Goal: Navigation & Orientation: Find specific page/section

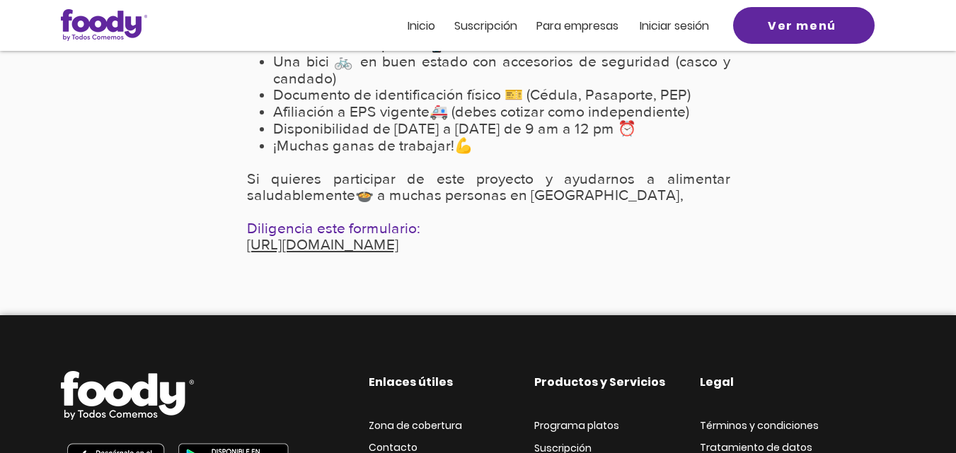
scroll to position [344, 0]
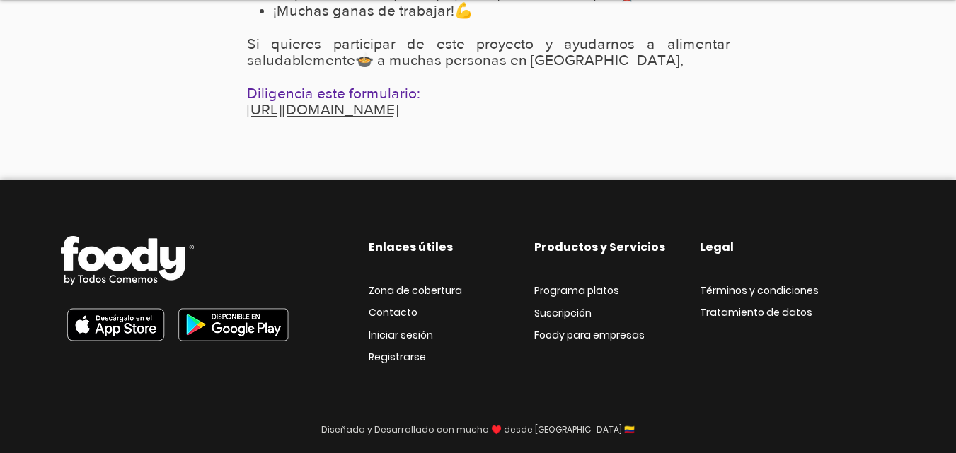
click at [448, 293] on span "Zona de cobertura" at bounding box center [415, 291] width 93 height 14
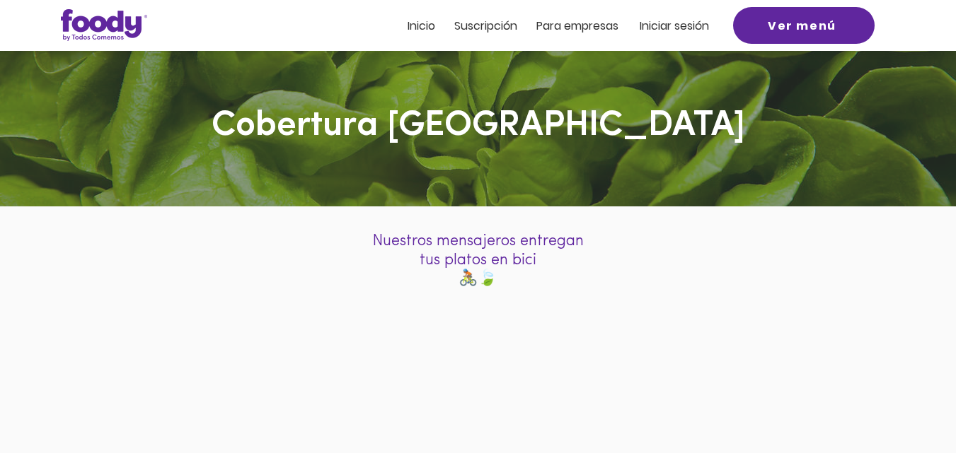
click at [493, 22] on span "Suscripción" at bounding box center [485, 26] width 63 height 16
click at [413, 26] on span "Inicio" at bounding box center [421, 26] width 28 height 16
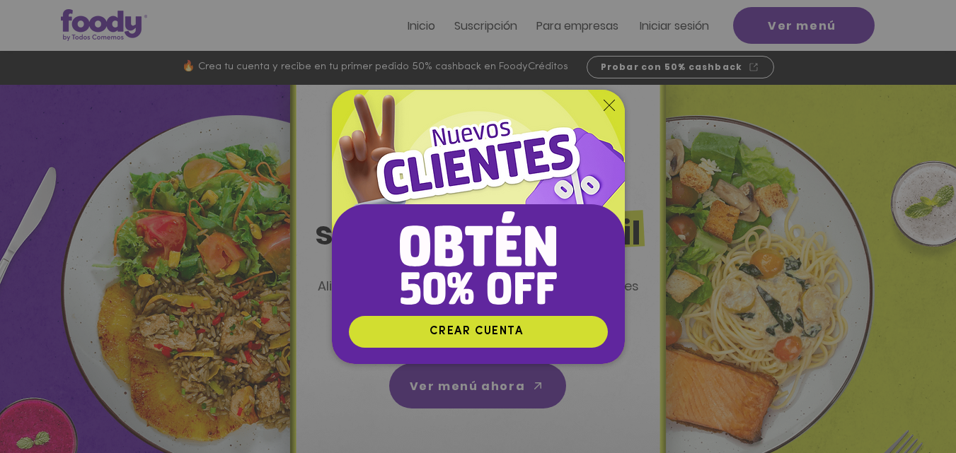
click at [609, 107] on icon "Volver al sitio" at bounding box center [608, 105] width 11 height 11
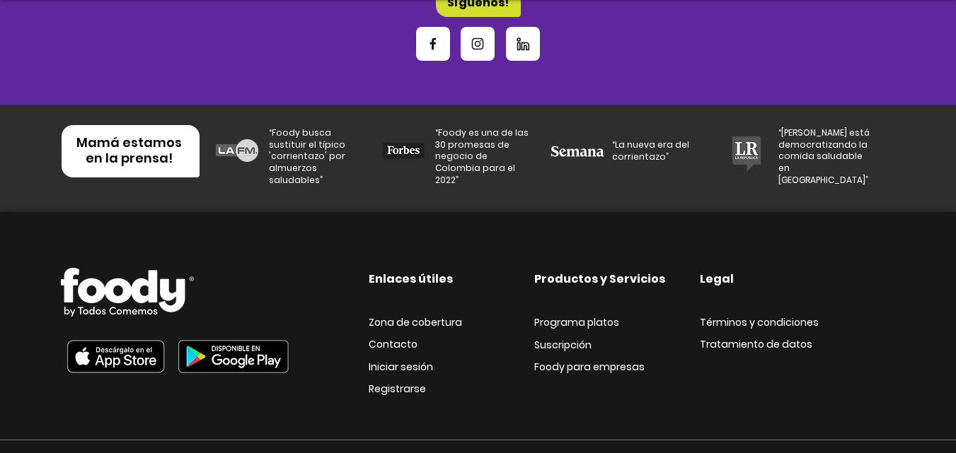
scroll to position [4776, 0]
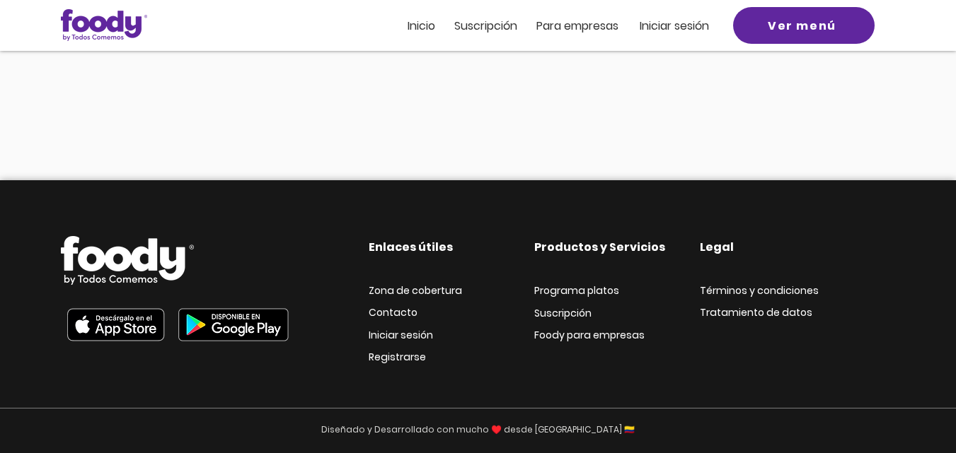
scroll to position [110, 0]
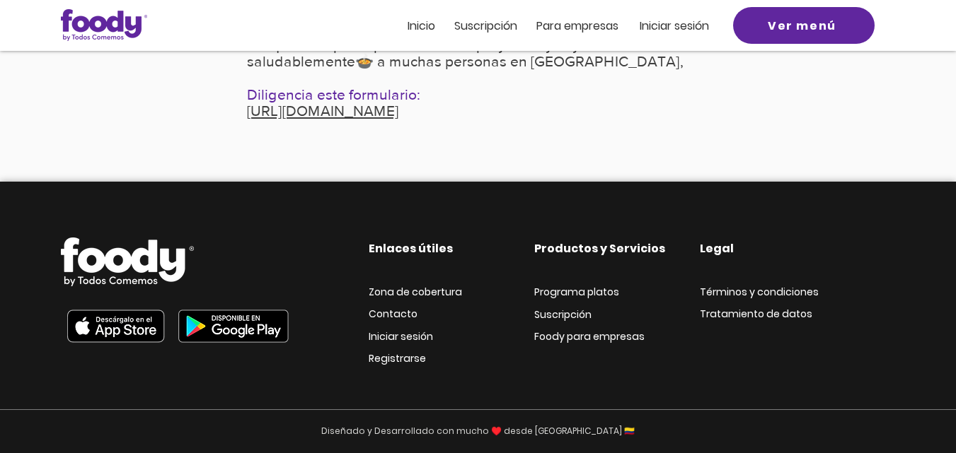
scroll to position [344, 0]
